Goal: Find specific page/section: Find specific page/section

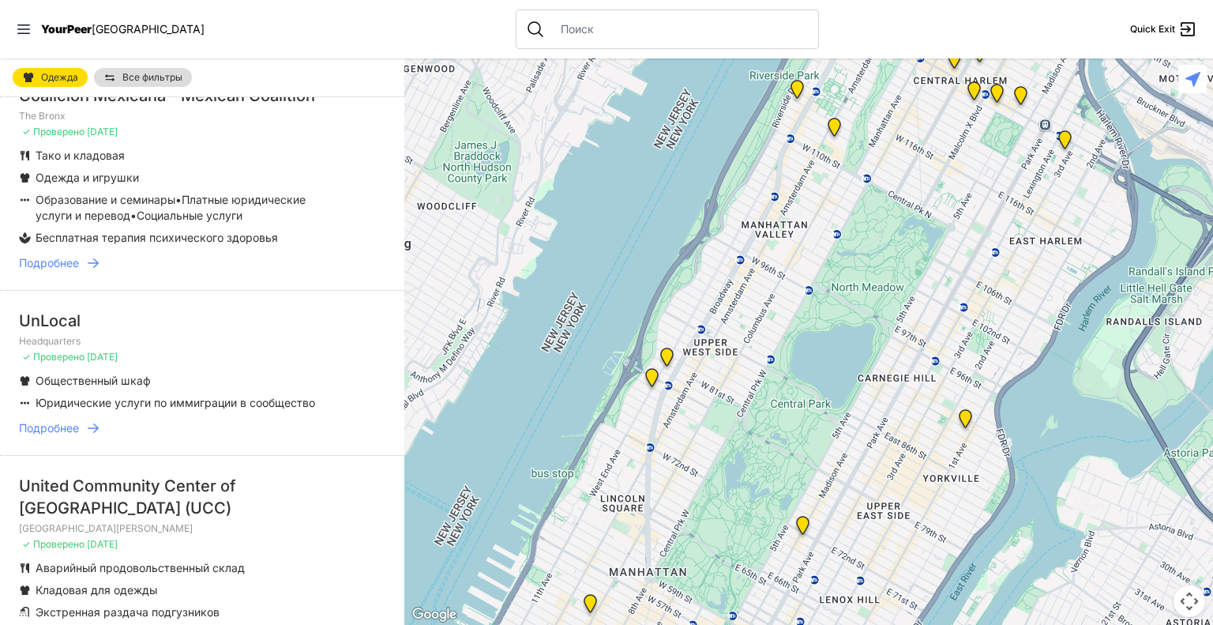
scroll to position [711, 0]
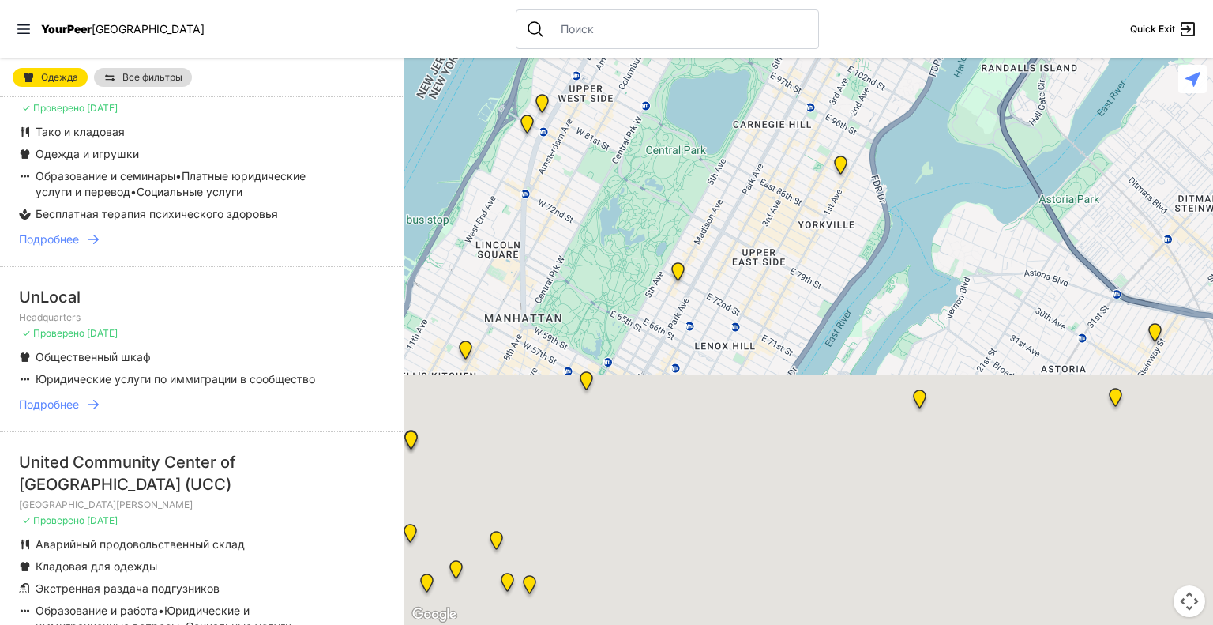
drag, startPoint x: 938, startPoint y: 205, endPoint x: 803, endPoint y: -45, distance: 284.5
click at [803, 0] on html "Посмотреть карту Закрыть панель YourPeer NYC Quick Exit Один взрослый Семьи Суп…" at bounding box center [606, 312] width 1213 height 625
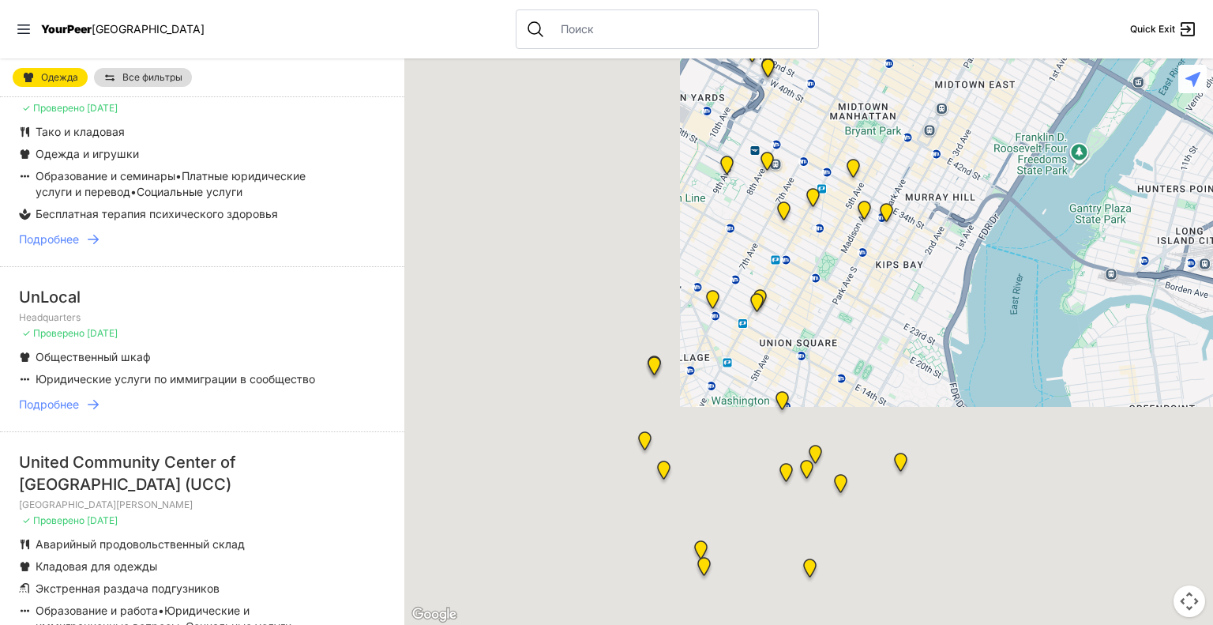
drag, startPoint x: 651, startPoint y: 384, endPoint x: 844, endPoint y: 161, distance: 294.6
click at [844, 161] on img at bounding box center [853, 171] width 32 height 38
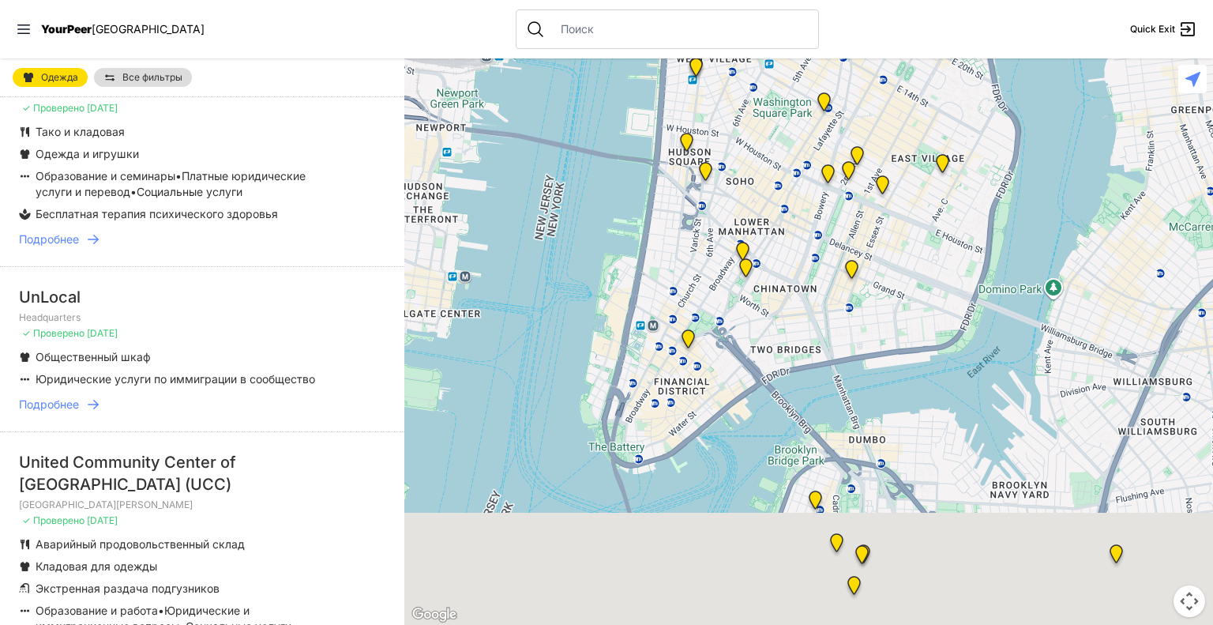
drag, startPoint x: 713, startPoint y: 540, endPoint x: 755, endPoint y: 270, distance: 273.5
click at [755, 270] on img "Manhattan Criminal Court" at bounding box center [746, 271] width 32 height 38
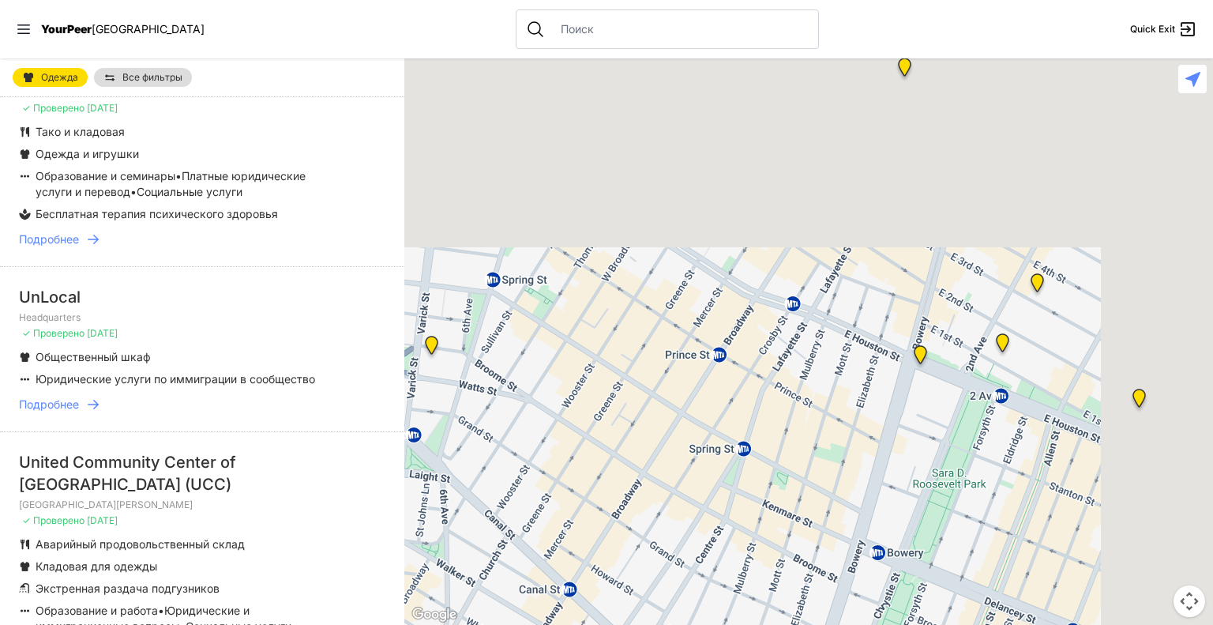
drag, startPoint x: 773, startPoint y: 193, endPoint x: 641, endPoint y: 627, distance: 454.1
click at [641, 624] on html "Посмотреть карту Закрыть панель YourPeer NYC Quick Exit Один взрослый Семьи Суп…" at bounding box center [606, 312] width 1213 height 625
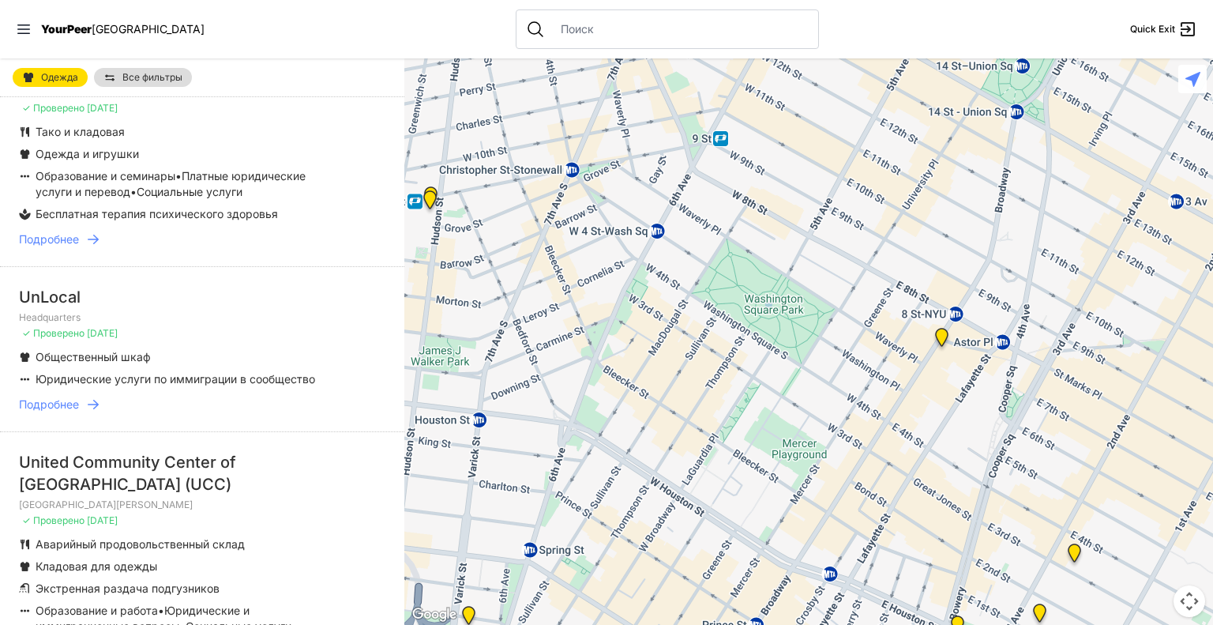
drag, startPoint x: 717, startPoint y: 255, endPoint x: 751, endPoint y: 527, distance: 274.0
click at [751, 527] on div at bounding box center [808, 341] width 809 height 566
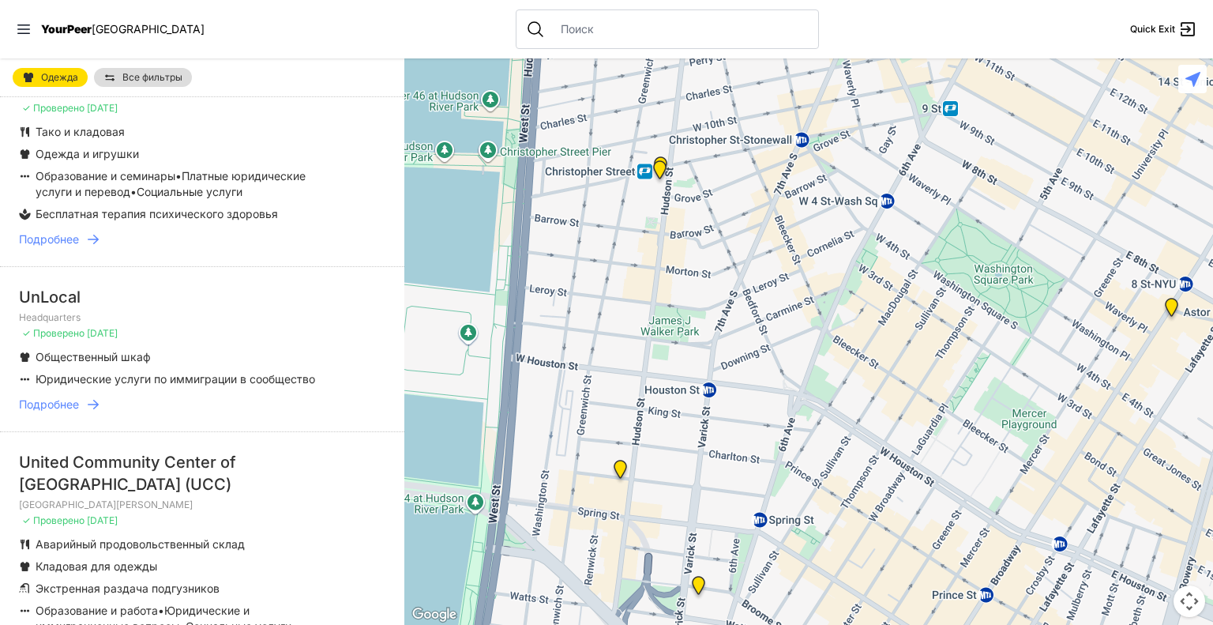
drag, startPoint x: 630, startPoint y: 409, endPoint x: 862, endPoint y: 378, distance: 233.5
click at [862, 378] on div at bounding box center [808, 341] width 809 height 566
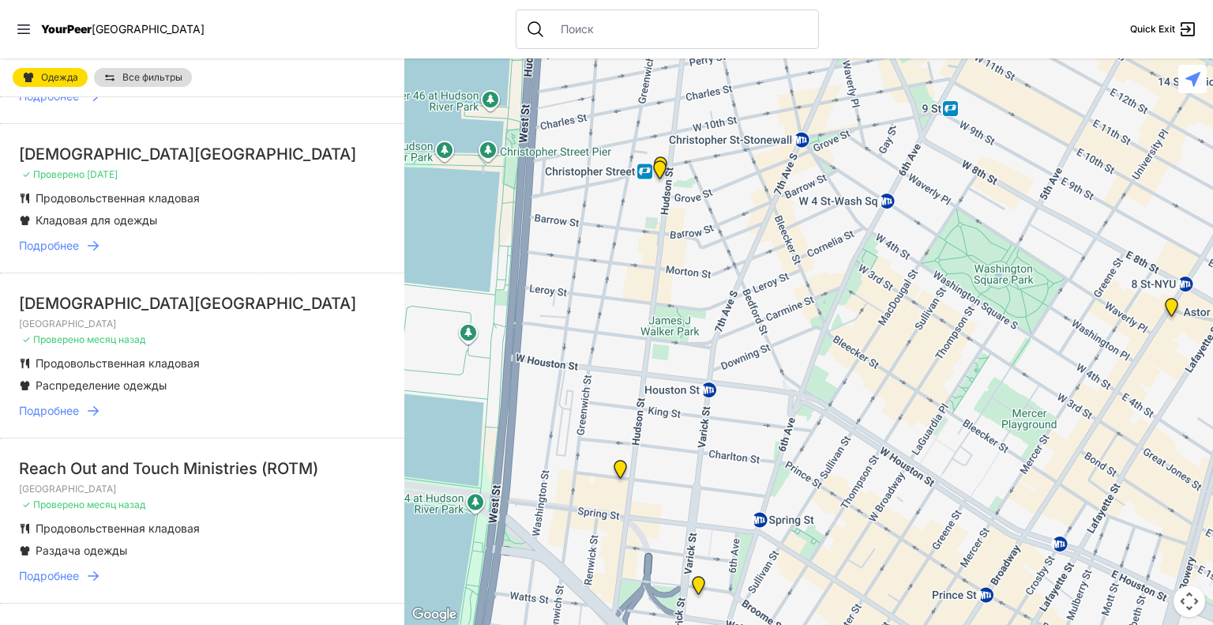
scroll to position [2528, 0]
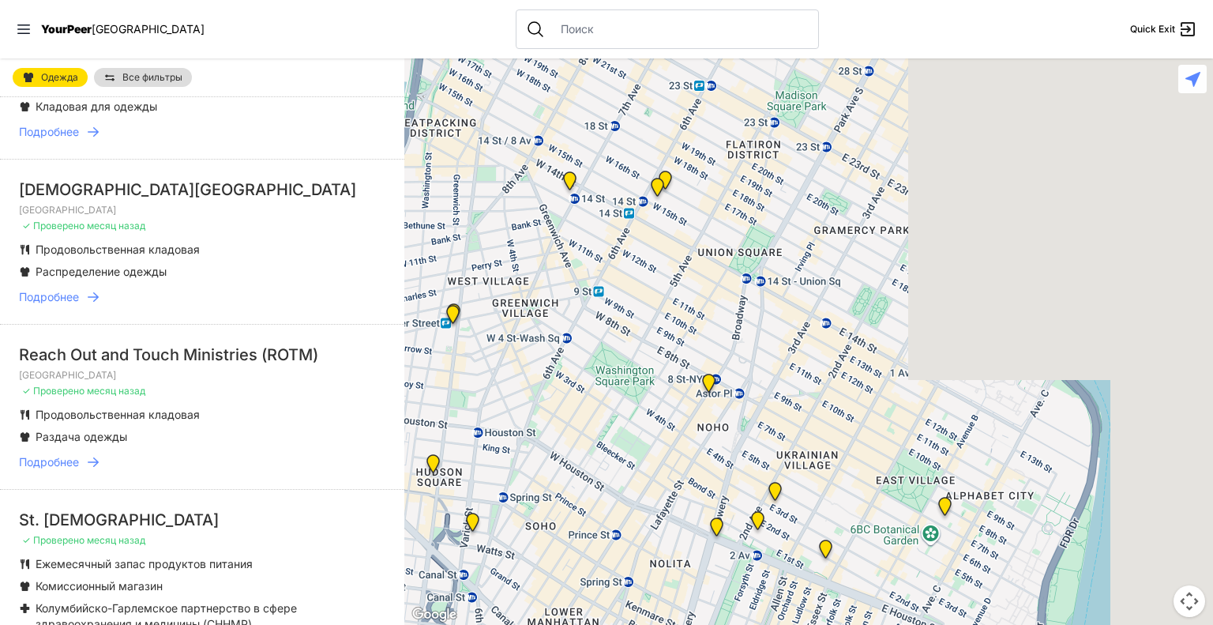
drag, startPoint x: 1040, startPoint y: 536, endPoint x: 634, endPoint y: 524, distance: 406.2
click at [634, 524] on div at bounding box center [808, 341] width 809 height 566
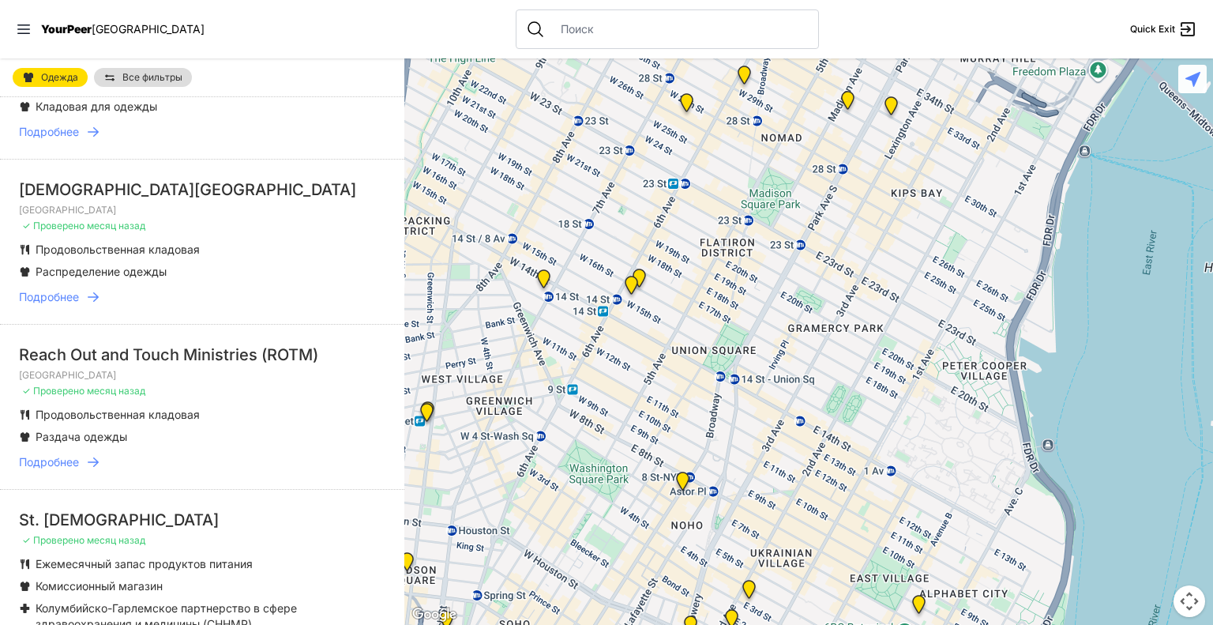
drag, startPoint x: 714, startPoint y: 303, endPoint x: 693, endPoint y: 389, distance: 89.5
click at [693, 389] on div at bounding box center [808, 341] width 809 height 566
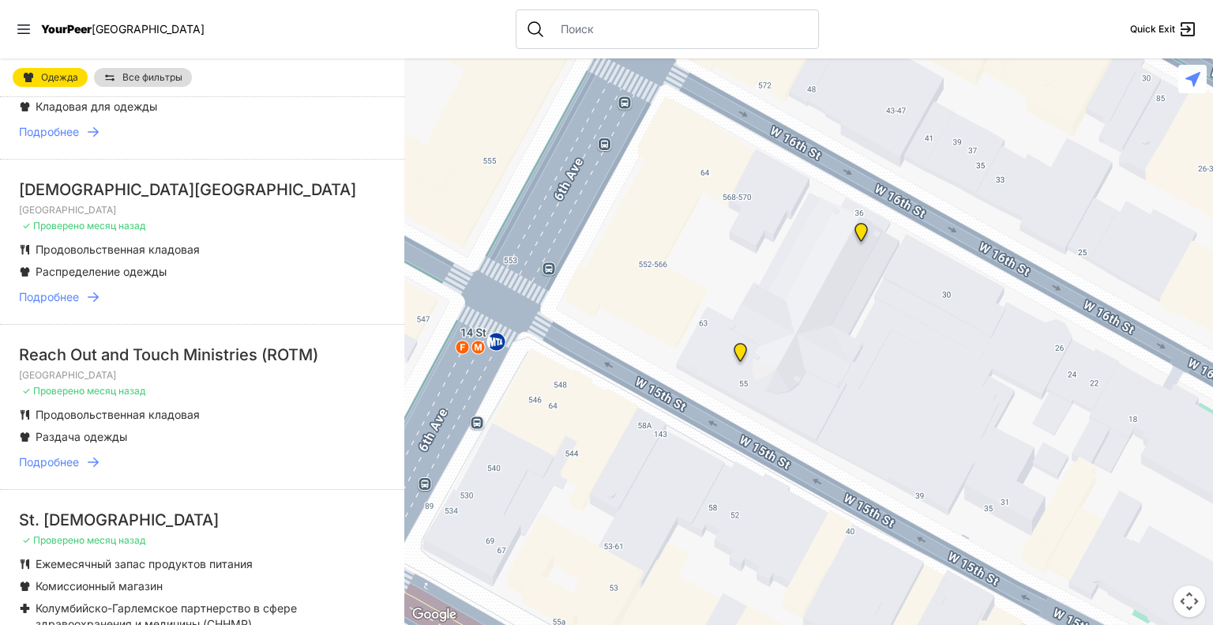
drag, startPoint x: 708, startPoint y: 207, endPoint x: 673, endPoint y: 410, distance: 206.0
click at [673, 410] on div at bounding box center [808, 341] width 809 height 566
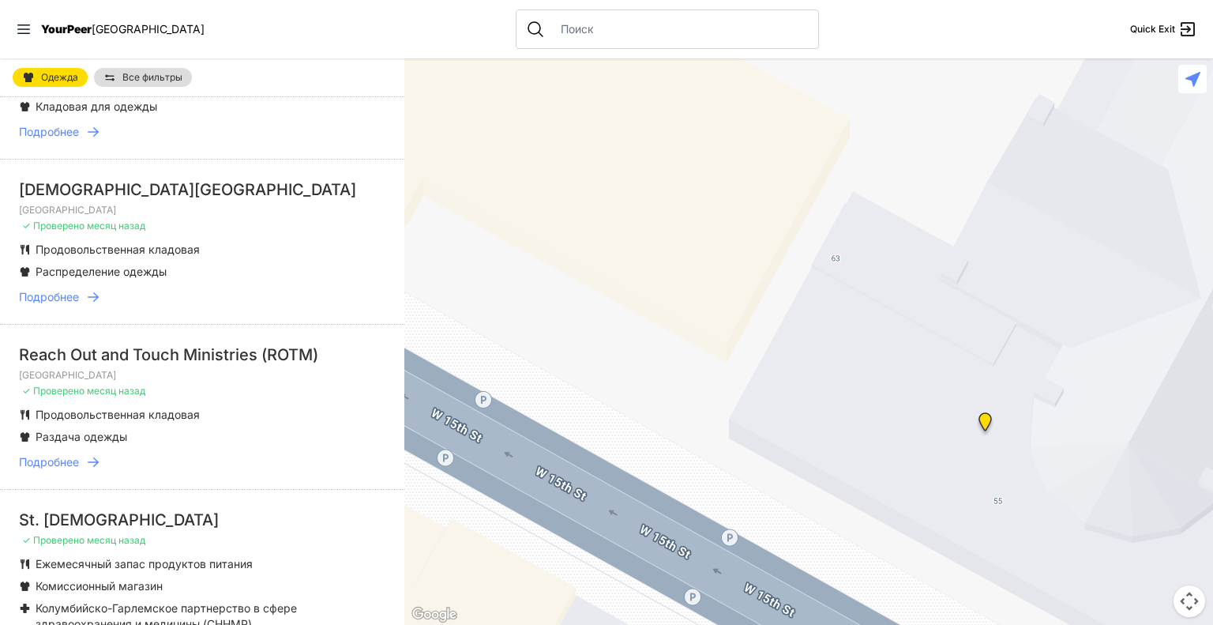
click at [986, 417] on img "Back of the Church" at bounding box center [985, 425] width 32 height 38
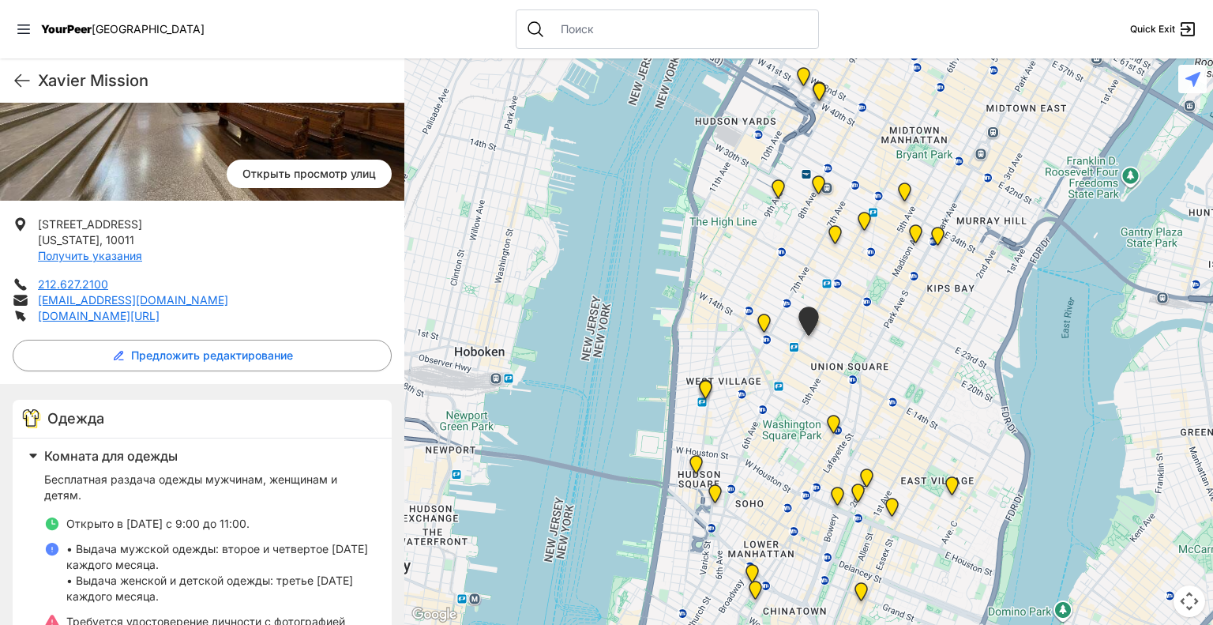
scroll to position [47, 0]
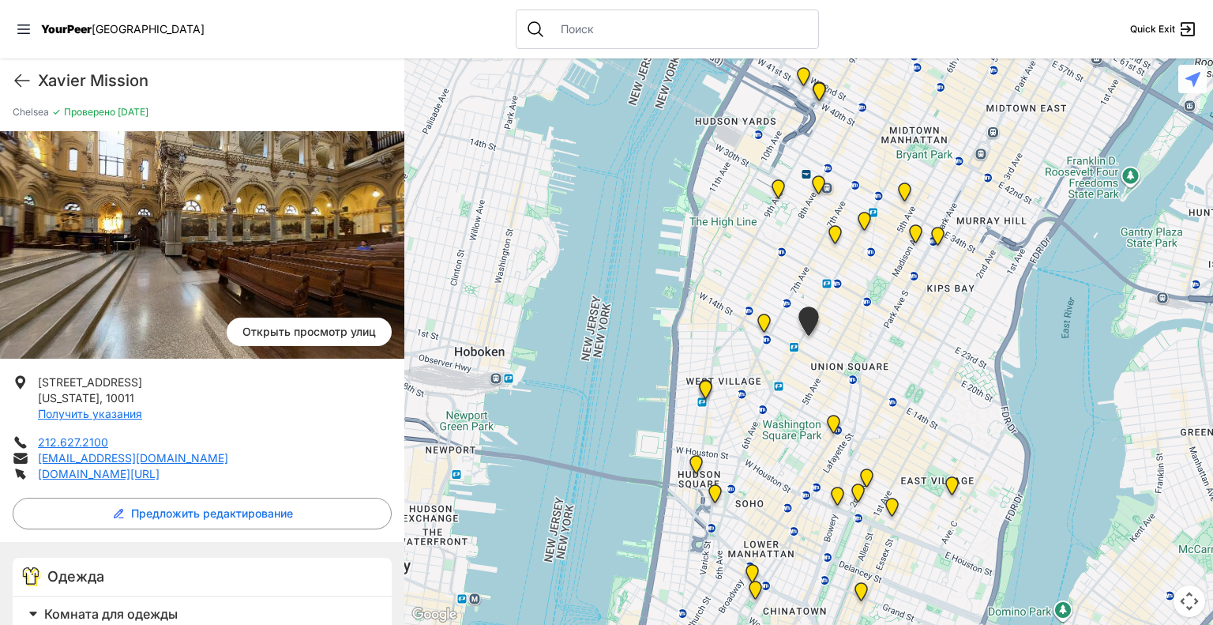
click at [766, 322] on img "Церковь деревни" at bounding box center [764, 326] width 32 height 38
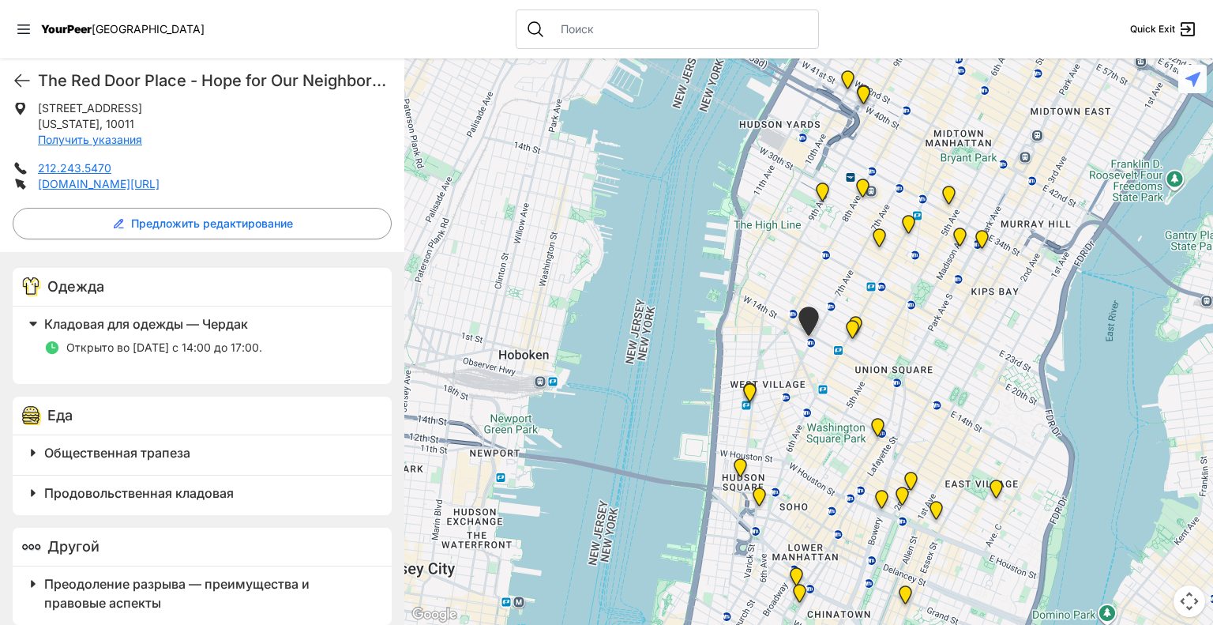
scroll to position [358, 0]
